Goal: Task Accomplishment & Management: Manage account settings

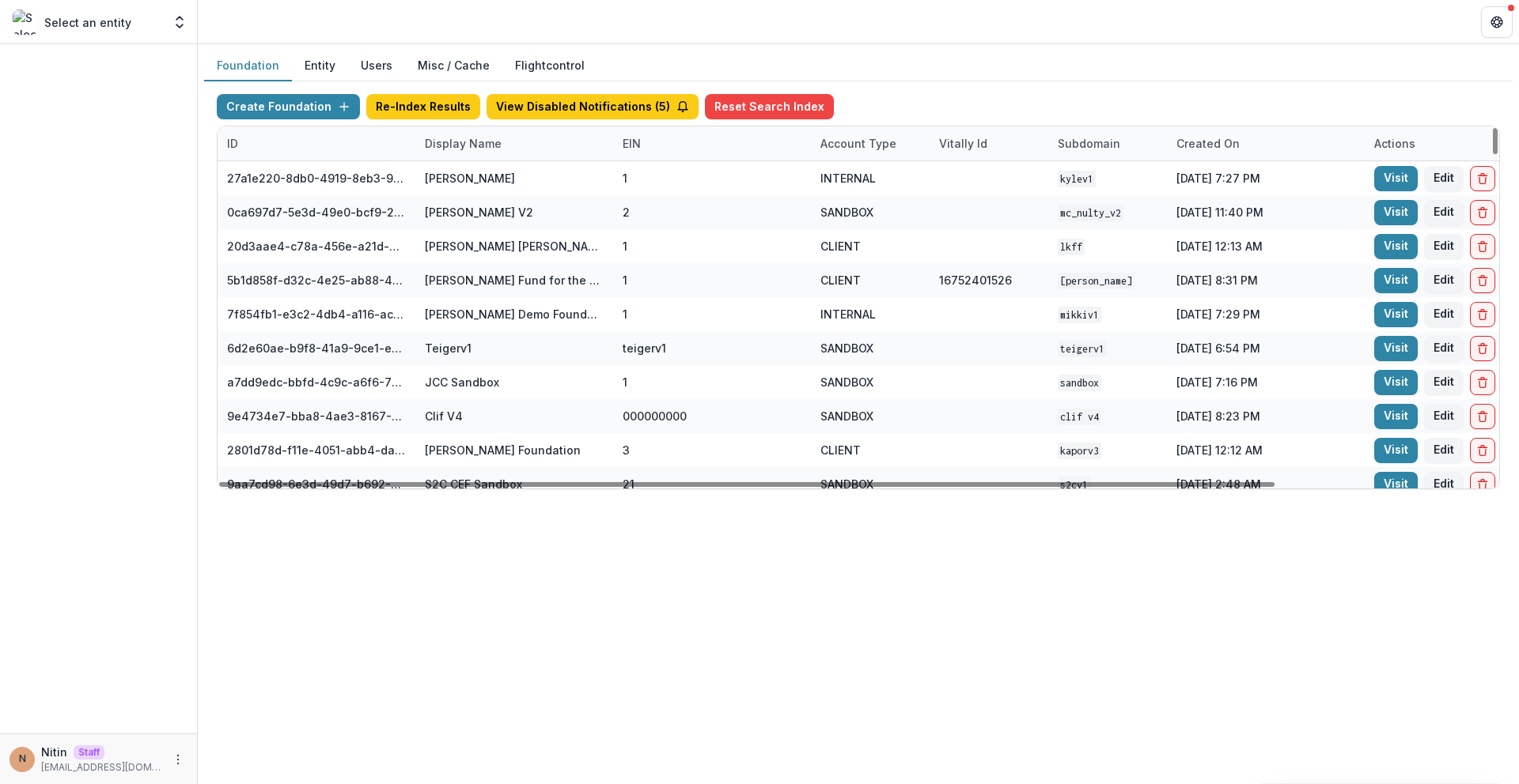
click at [515, 150] on div "Display Name" at bounding box center [514, 143] width 198 height 34
click at [497, 187] on input at bounding box center [513, 180] width 189 height 26
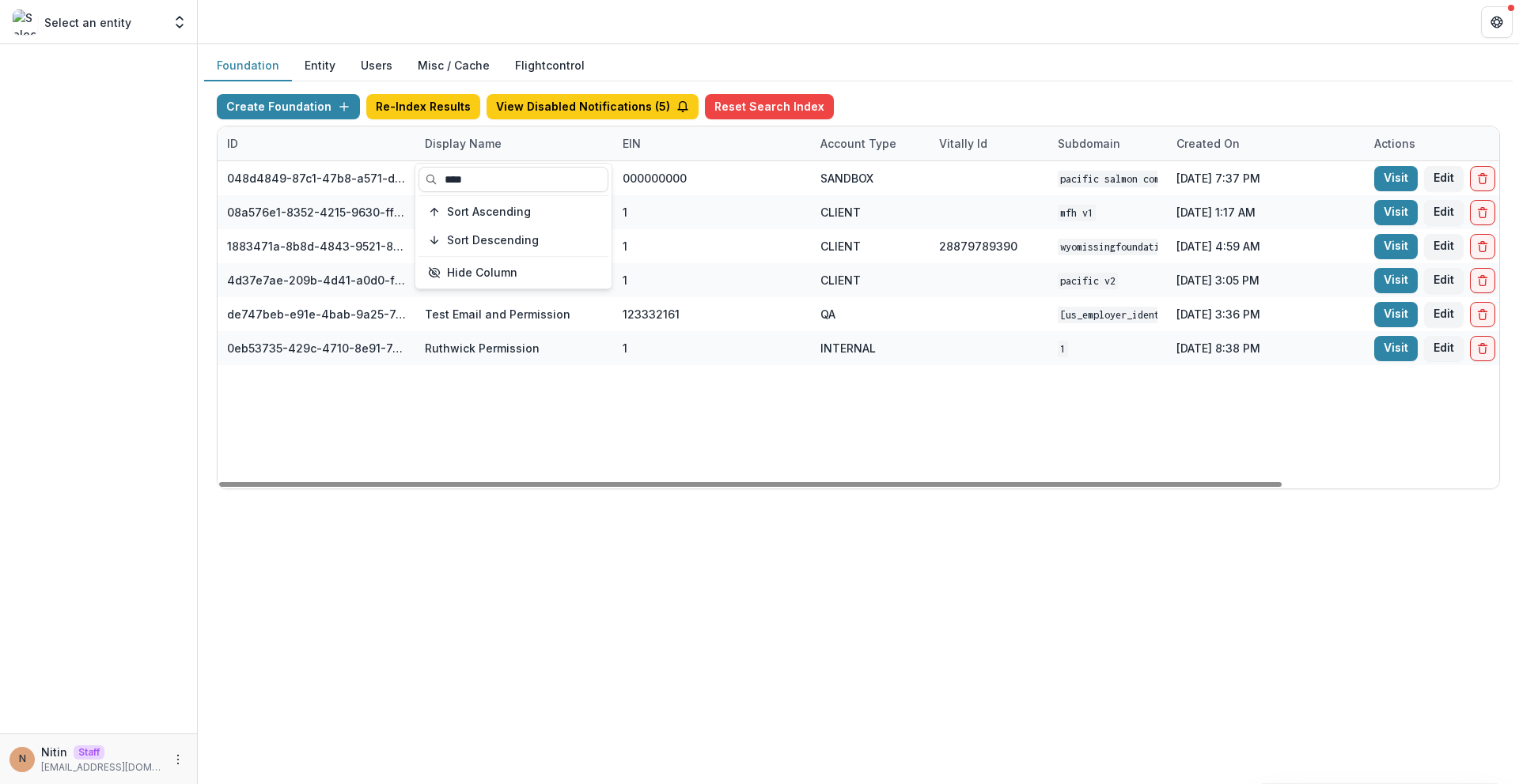
type input "****"
click at [679, 568] on div "Foundation Entity Users Misc / Cache Flightcontrol Create Foundation Re-Index R…" at bounding box center [858, 414] width 1321 height 741
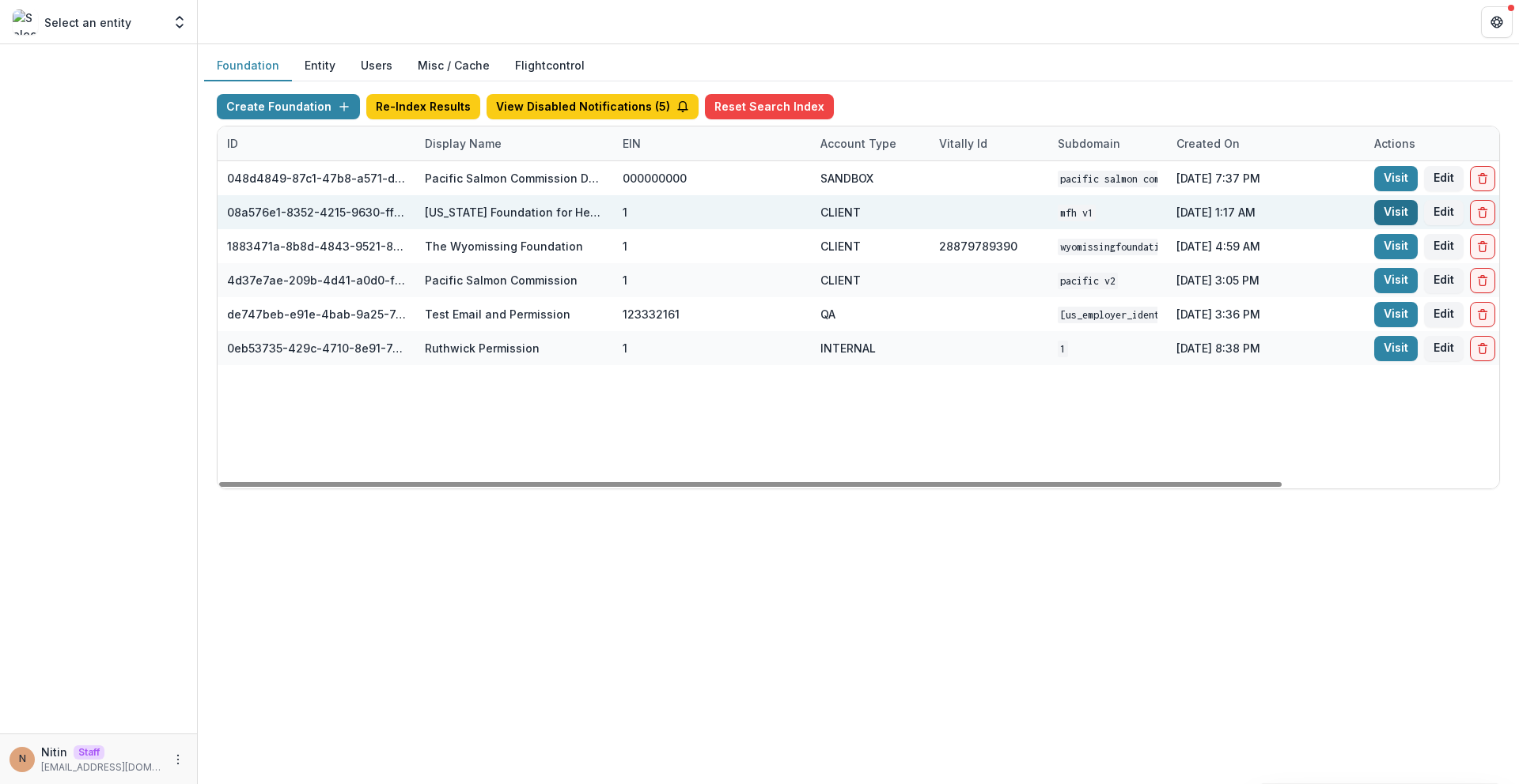
click at [1399, 214] on link "Visit" at bounding box center [1395, 213] width 43 height 26
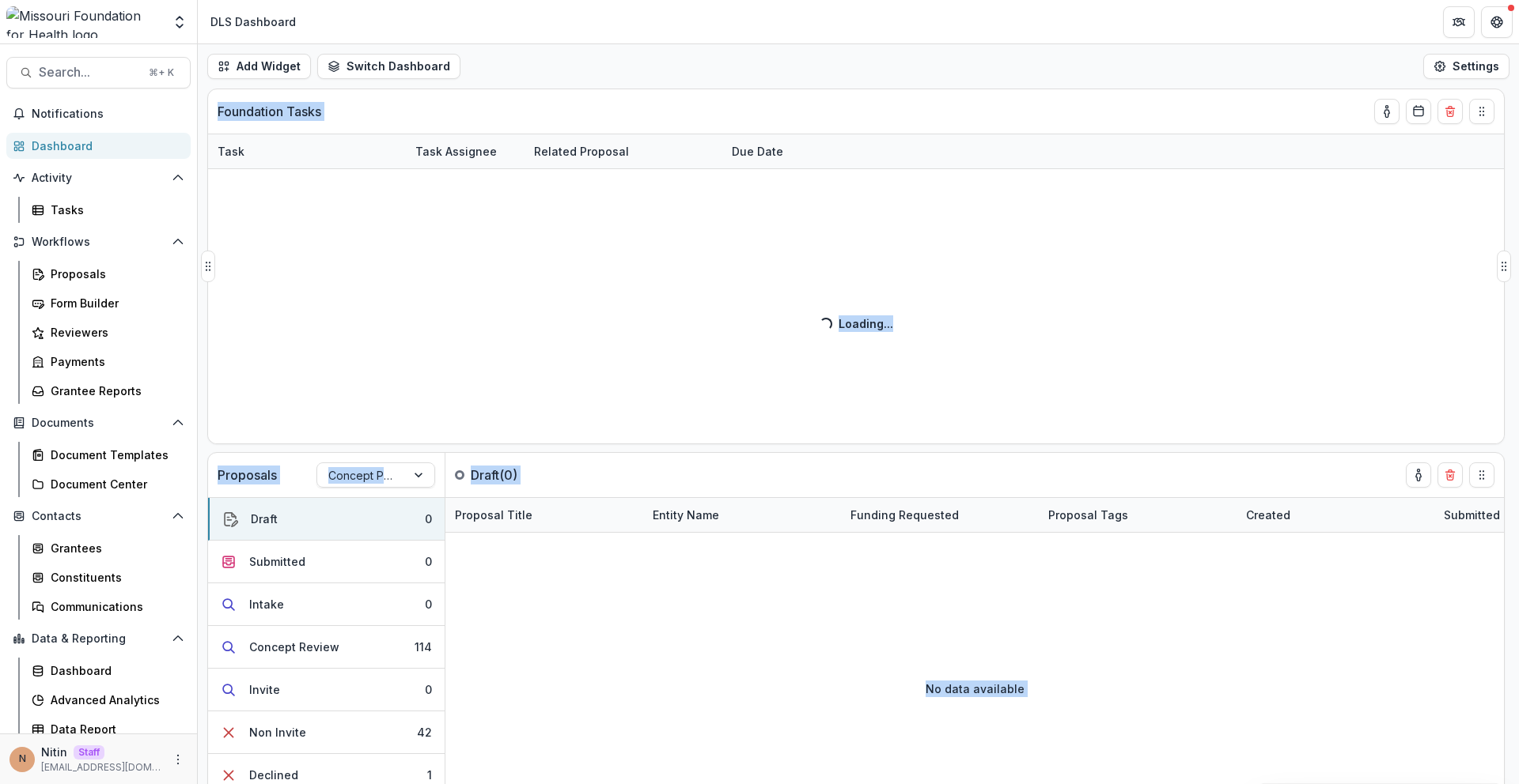
drag, startPoint x: 806, startPoint y: 214, endPoint x: 875, endPoint y: 365, distance: 166.0
click at [875, 365] on div "Add Widget Switch Dashboard DLS Dashboard Default New Dashboard Settings Propos…" at bounding box center [858, 414] width 1321 height 741
click at [900, 337] on div "Task Task Assignee Related Proposal Due Date Loading... Loading..." at bounding box center [856, 289] width 1296 height 310
drag, startPoint x: 846, startPoint y: 313, endPoint x: 836, endPoint y: 313, distance: 10.0
click at [839, 308] on div "Task Task Assignee Related Proposal Due Date Loading... Loading..." at bounding box center [856, 289] width 1296 height 310
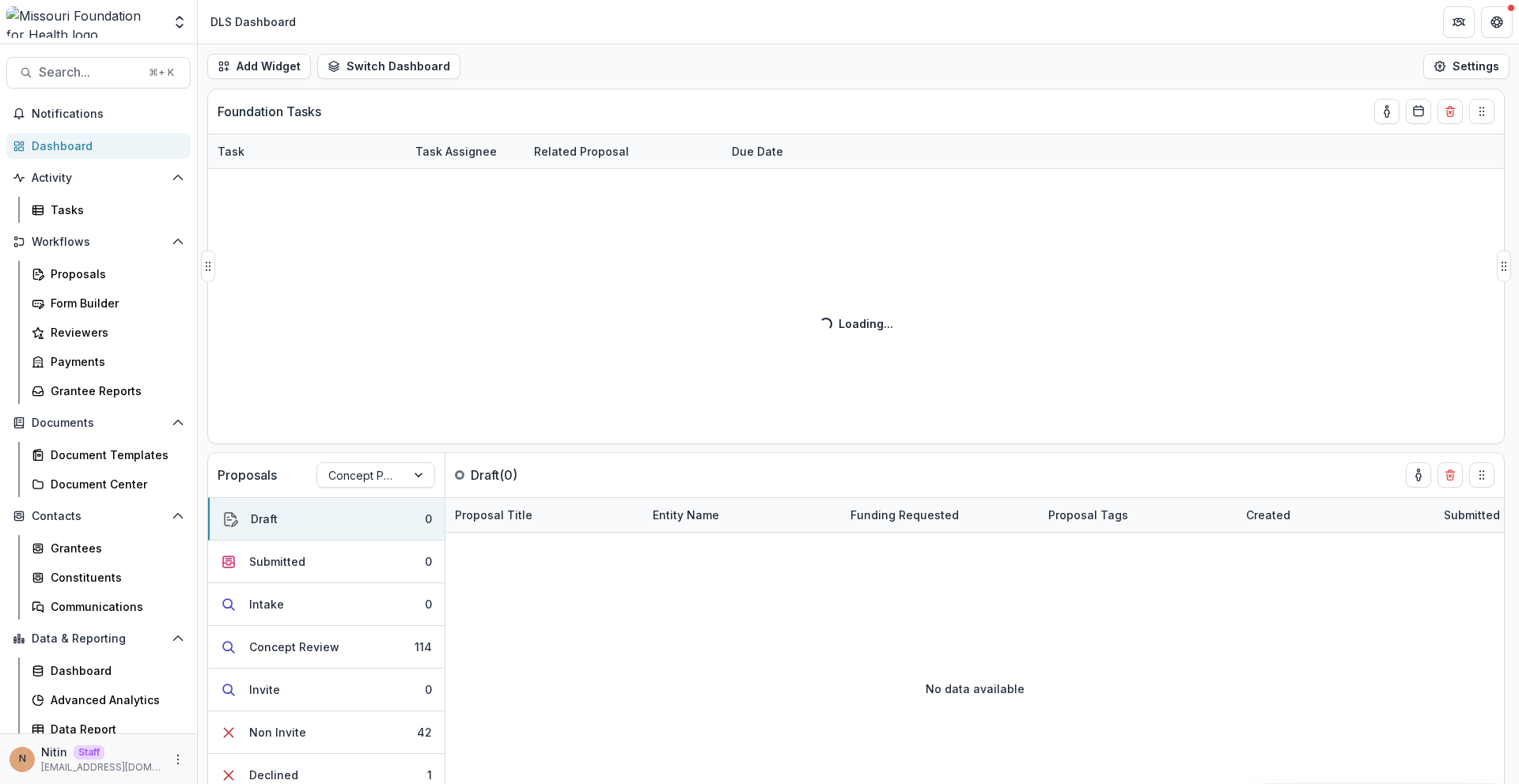
click at [837, 320] on div "Task Task Assignee Related Proposal Due Date Loading... Loading..." at bounding box center [856, 289] width 1296 height 310
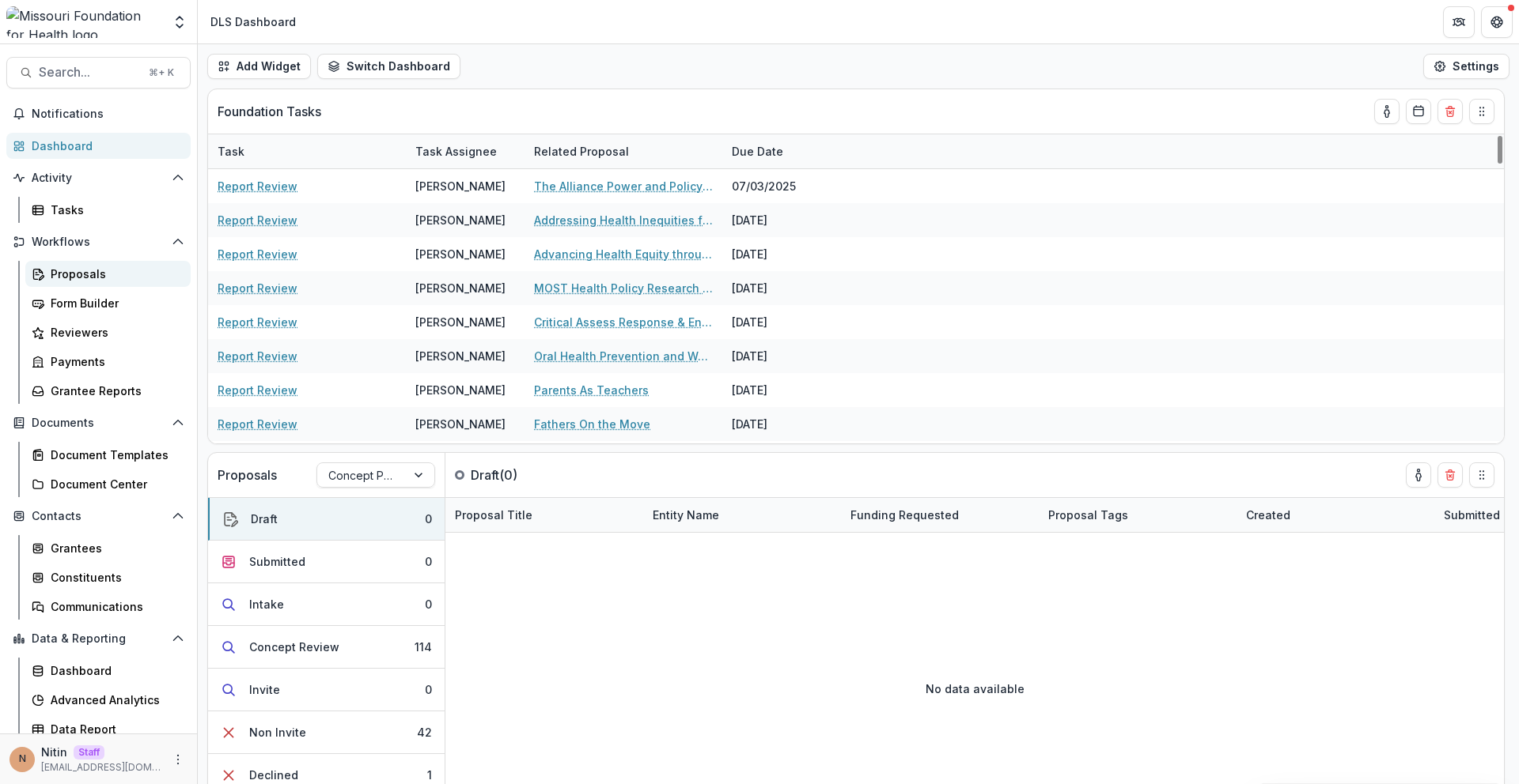
click at [71, 274] on div "Proposals" at bounding box center [113, 274] width 127 height 16
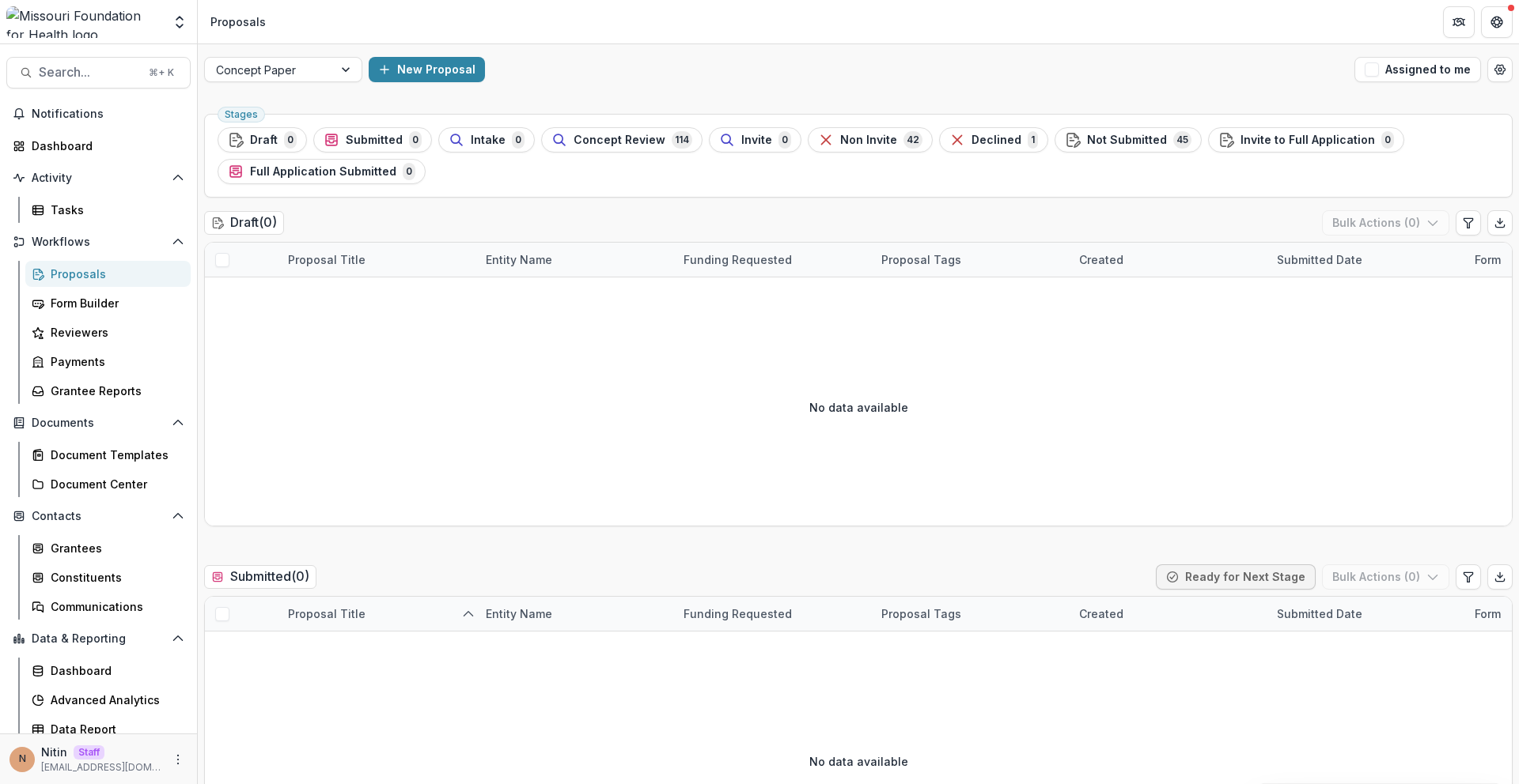
click at [303, 83] on div "Concept Paper New Proposal Assigned to me" at bounding box center [858, 69] width 1321 height 50
click at [303, 81] on div "Concept Paper" at bounding box center [283, 70] width 159 height 26
click at [652, 145] on span "Concept Review" at bounding box center [620, 141] width 92 height 14
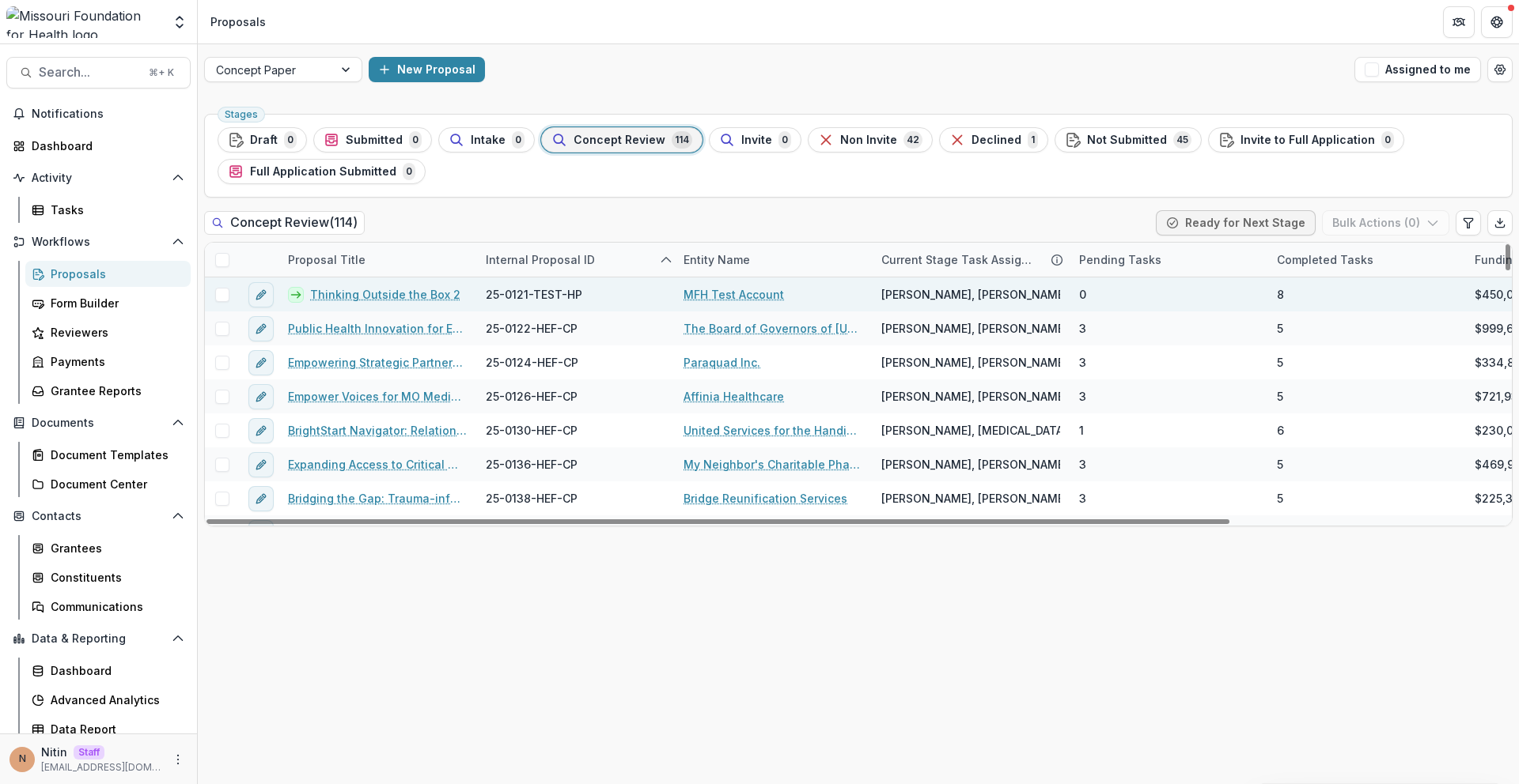
click at [407, 293] on link "Thinking Outside the Box 2" at bounding box center [385, 294] width 150 height 16
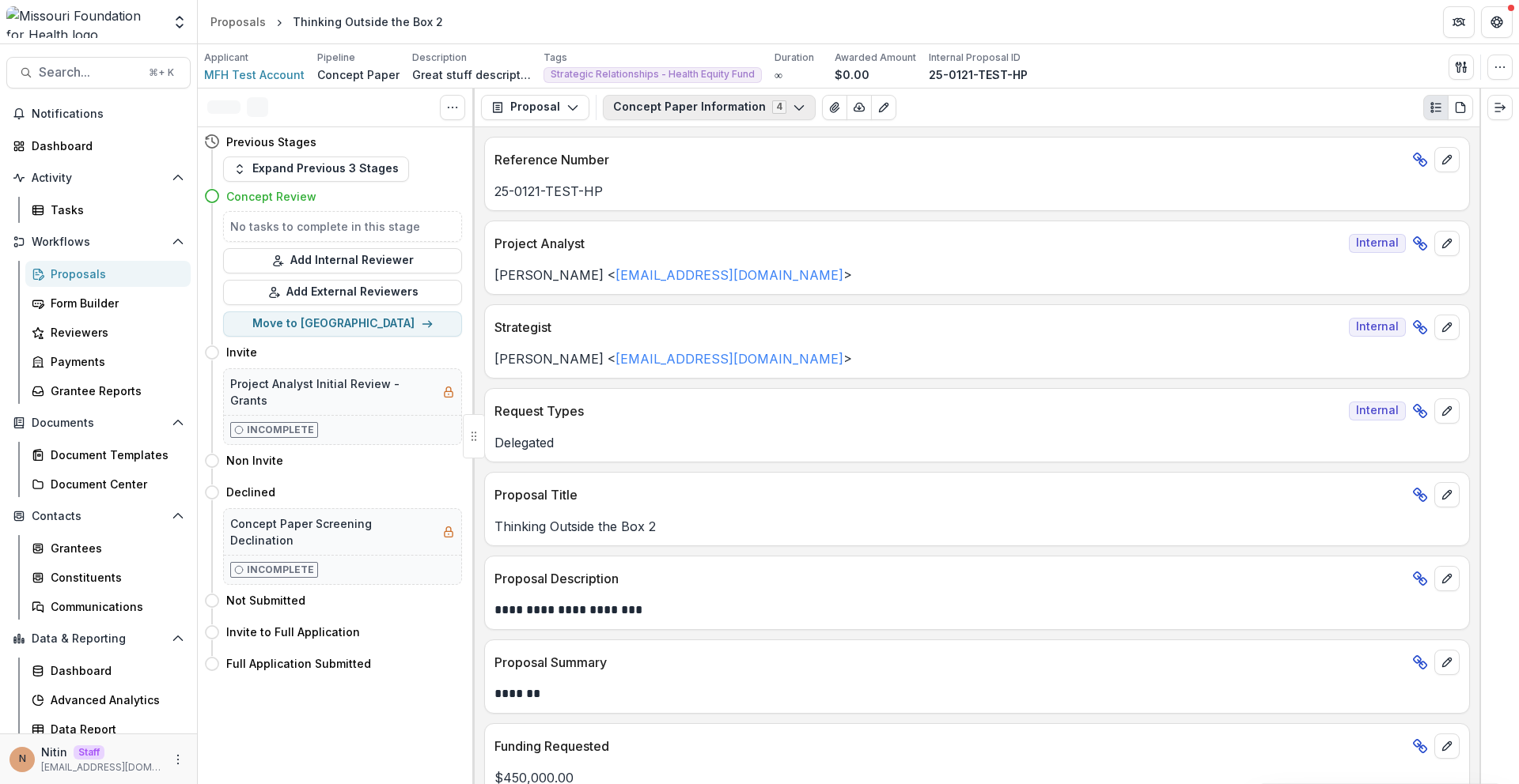
click at [746, 108] on button "Concept Paper Information 4" at bounding box center [709, 107] width 213 height 26
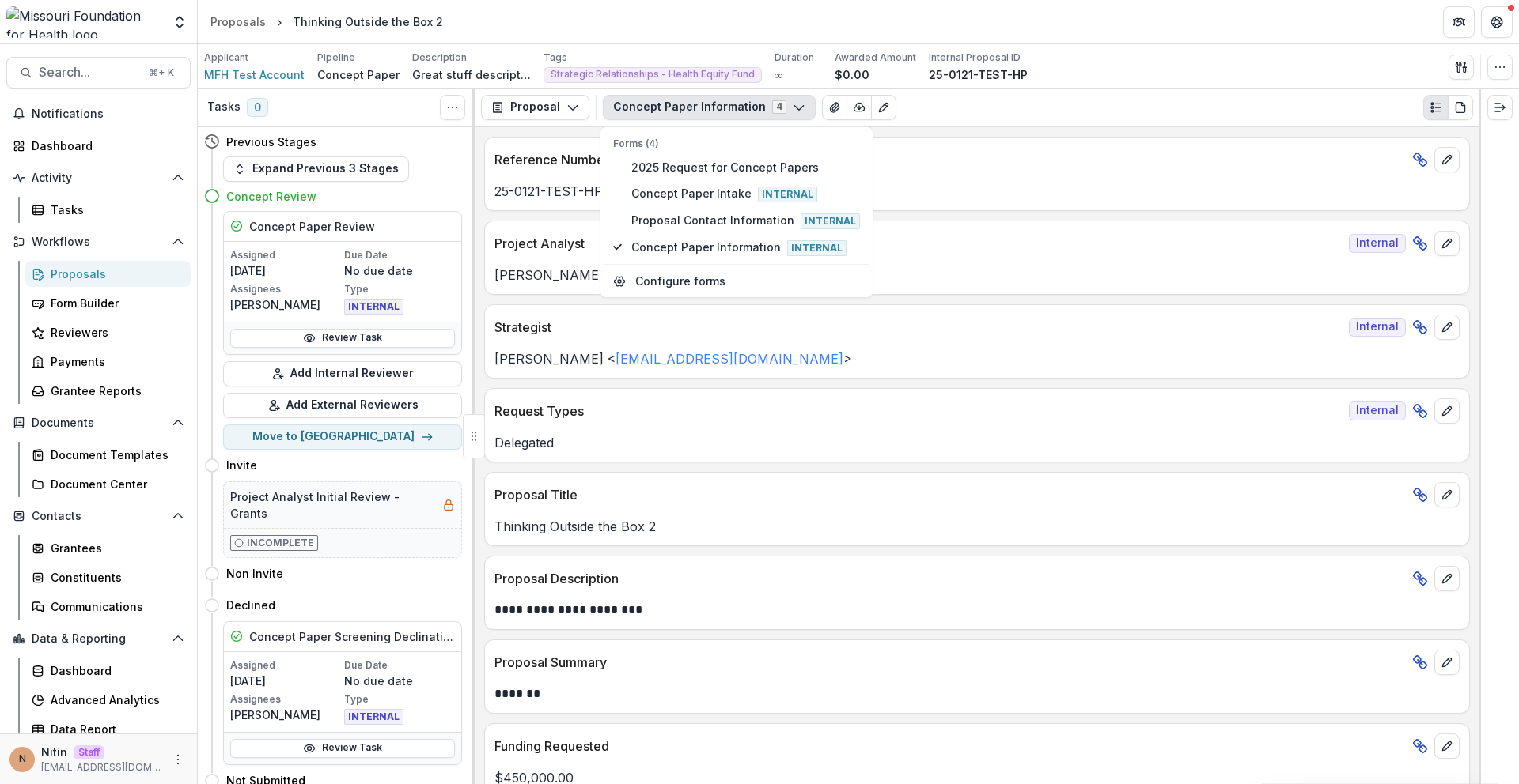
click at [746, 108] on button "Concept Paper Information 4" at bounding box center [709, 107] width 213 height 26
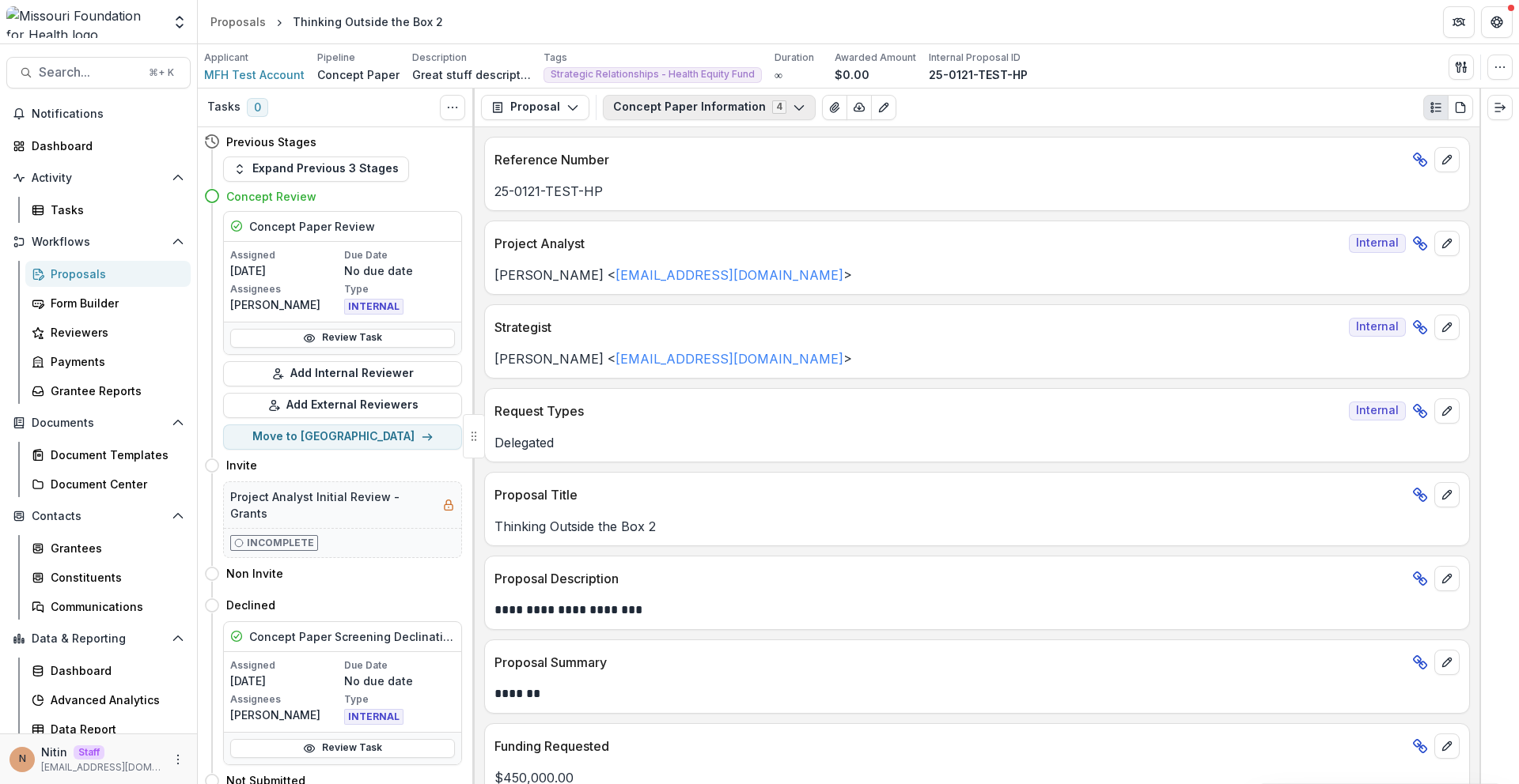
click at [657, 105] on button "Concept Paper Information 4" at bounding box center [709, 107] width 213 height 26
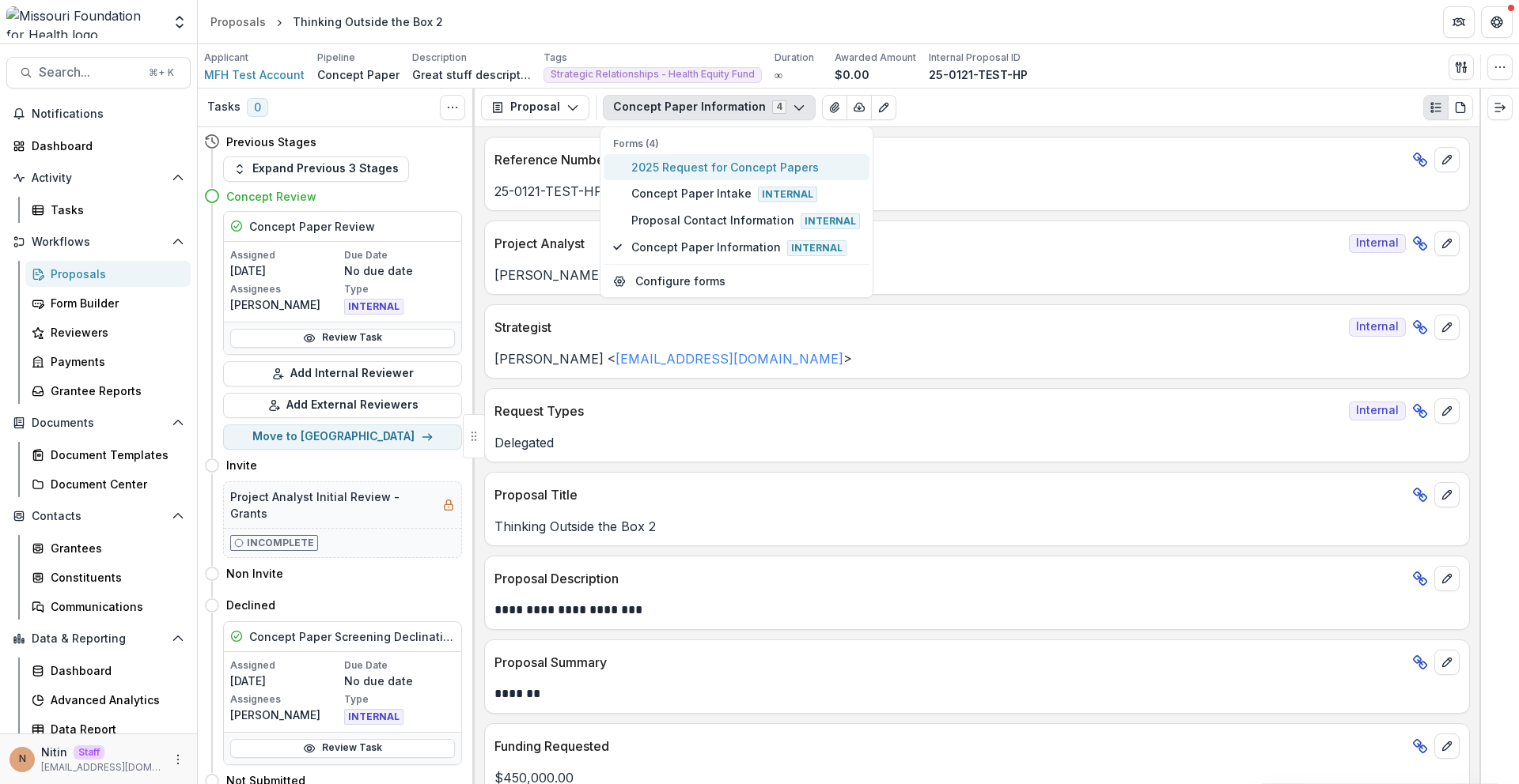
click at [650, 170] on span "2025 Request for Concept Papers" at bounding box center [745, 167] width 228 height 16
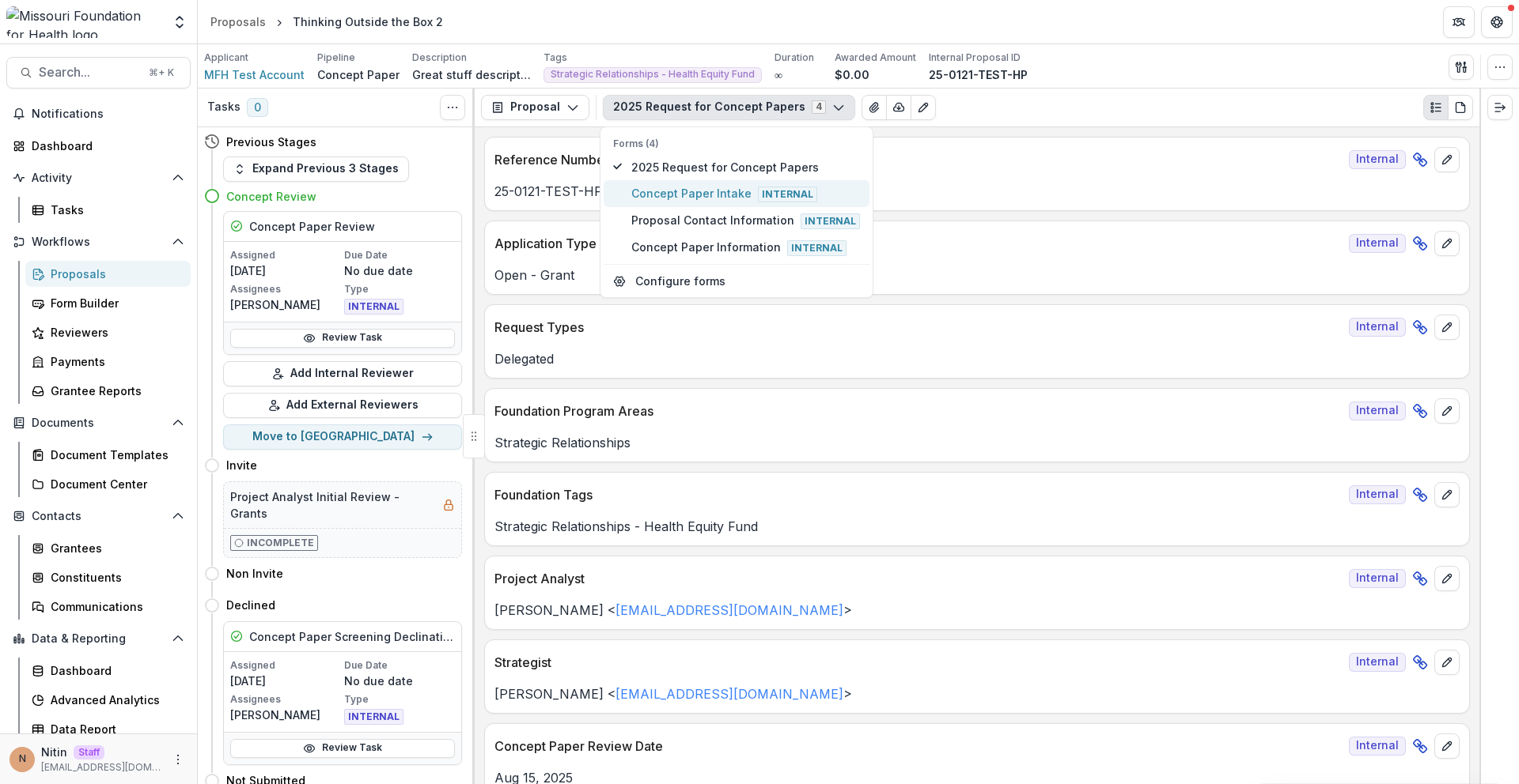
type button "1"
click at [794, 193] on span "Internal" at bounding box center [788, 194] width 60 height 16
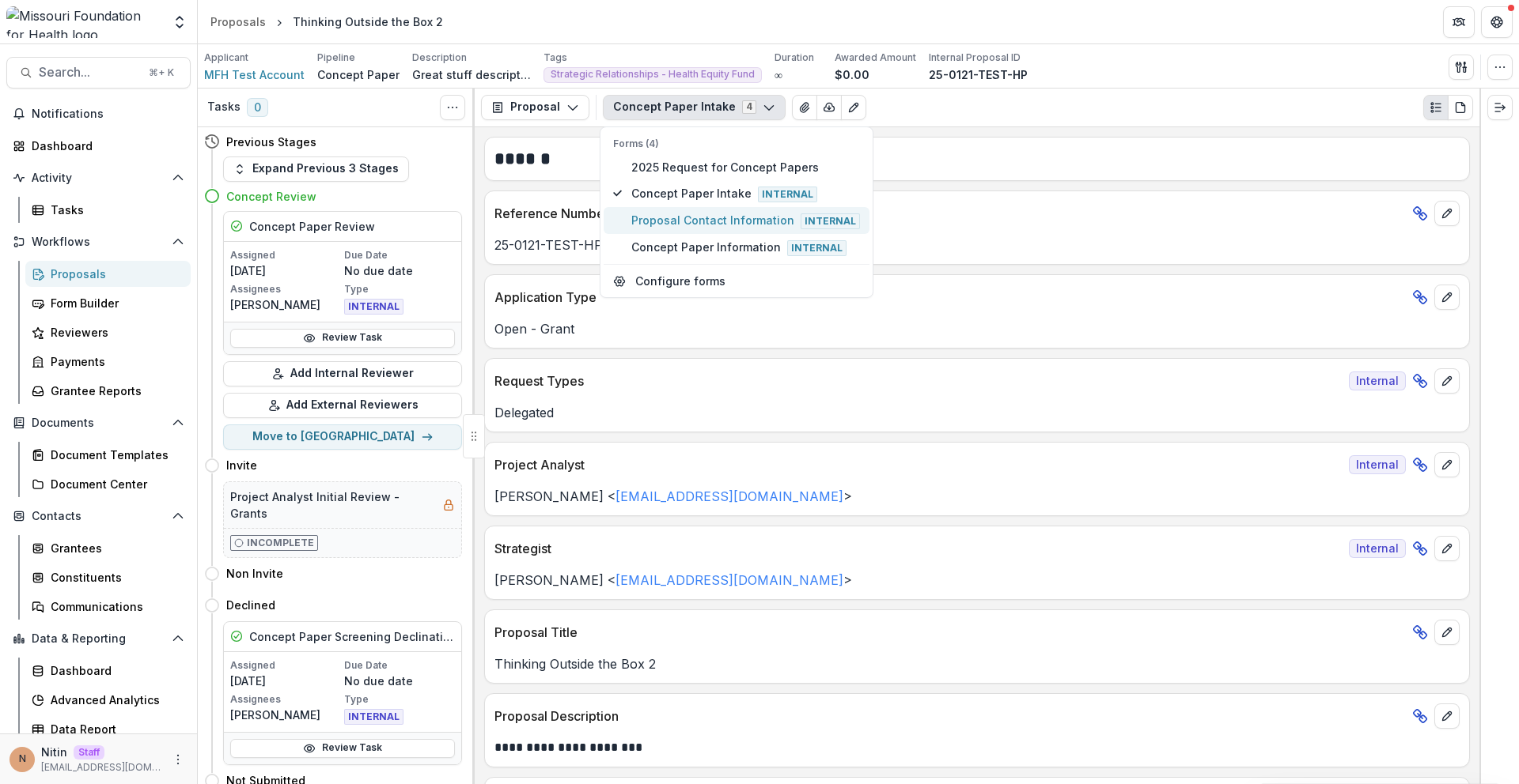
click at [816, 212] on span "Proposal Contact Information Internal" at bounding box center [745, 221] width 228 height 17
type button "2"
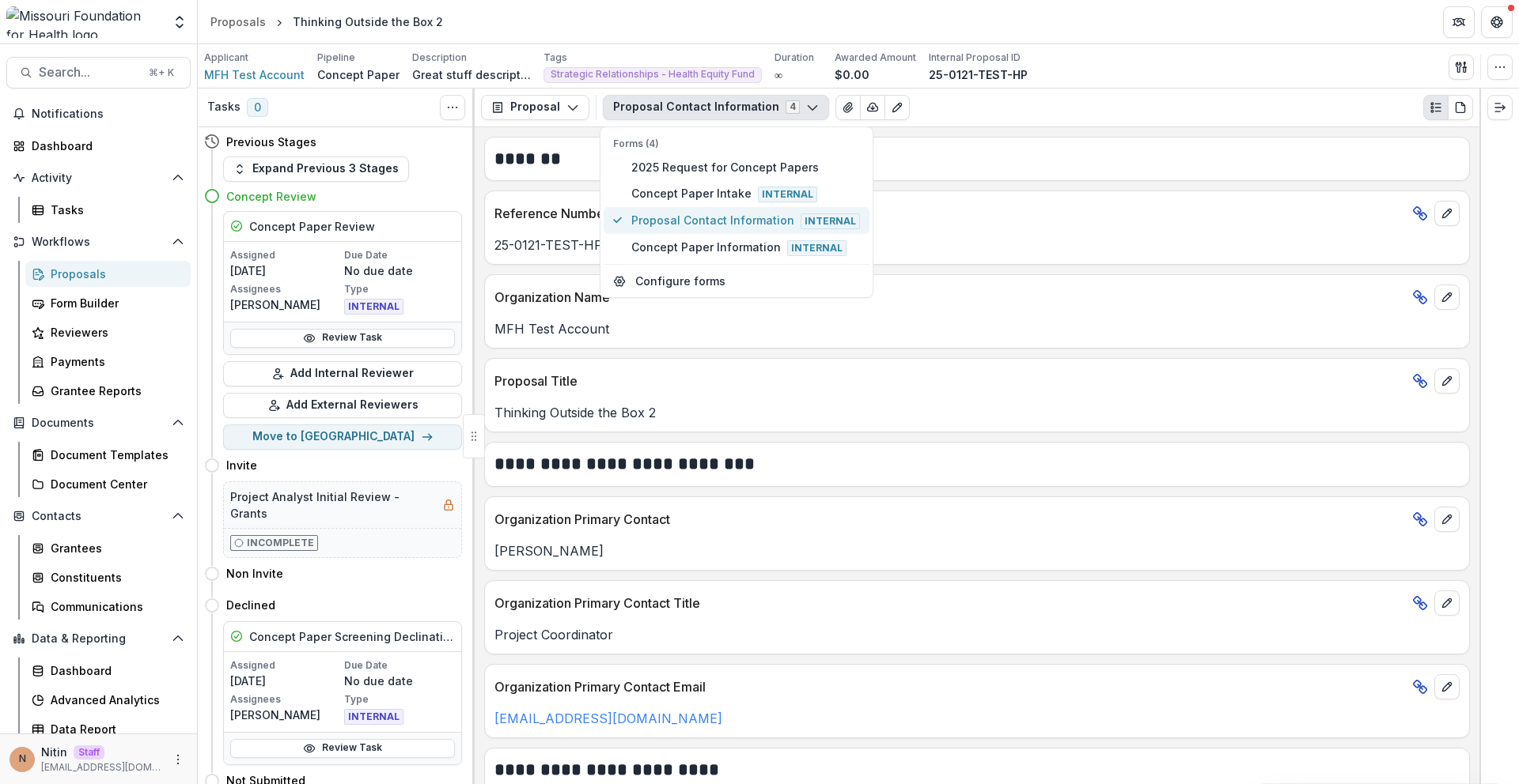
click at [604, 207] on button "Proposal Contact Information Internal" at bounding box center [736, 221] width 266 height 27
